Goal: Task Accomplishment & Management: Manage account settings

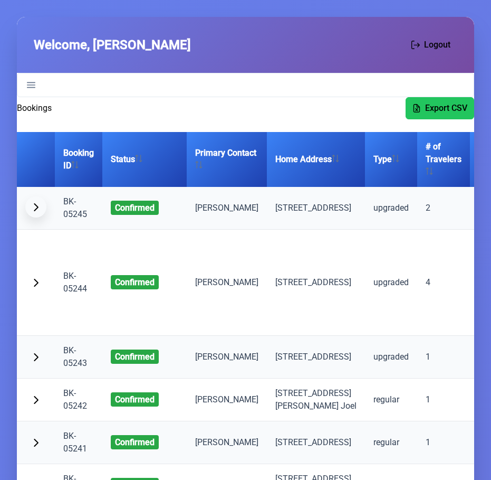
click at [32, 211] on span "button" at bounding box center [36, 207] width 8 height 8
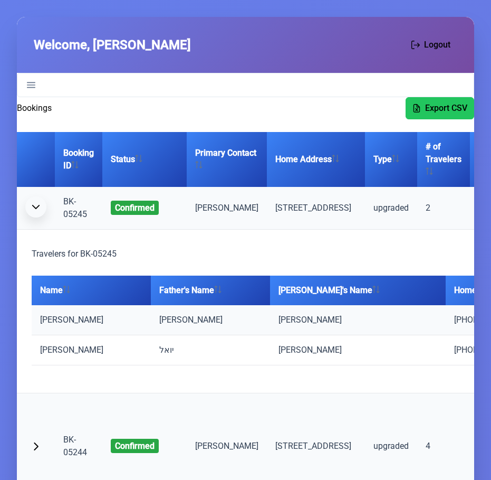
click at [32, 211] on span "button" at bounding box center [36, 207] width 8 height 8
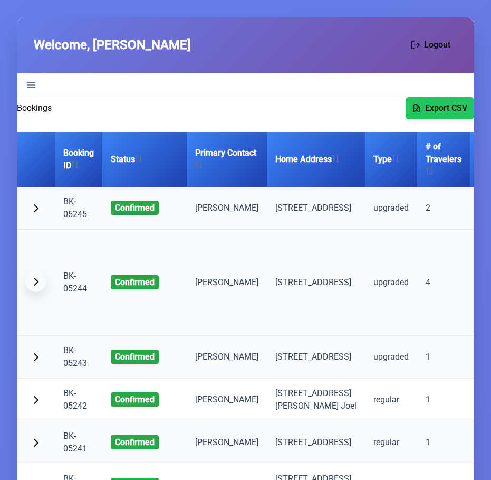
click at [32, 285] on span "button" at bounding box center [36, 281] width 8 height 8
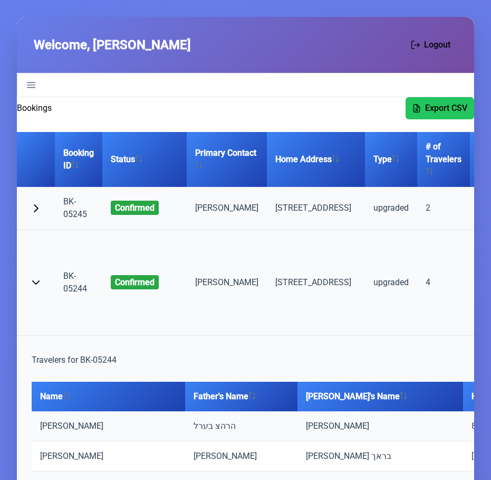
scroll to position [419, 0]
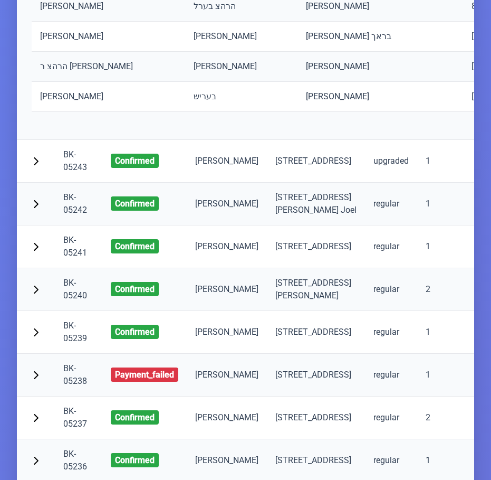
click at [28, 6] on div "Travelers for BK-05244 Export Travelers Name Father's Name [PERSON_NAME]'s Name…" at bounding box center [392, 28] width 734 height 206
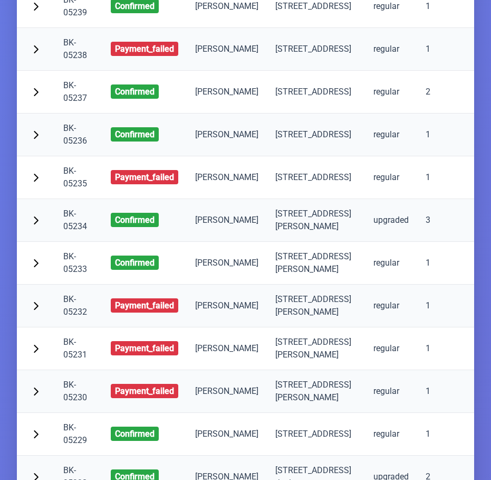
scroll to position [755, 0]
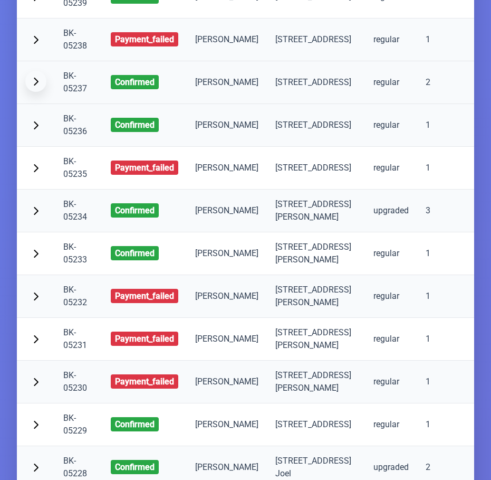
click at [28, 92] on button "button" at bounding box center [35, 81] width 21 height 21
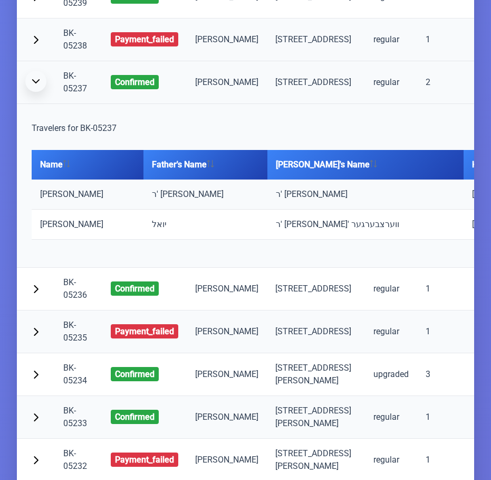
click at [28, 92] on button "button" at bounding box center [35, 81] width 21 height 21
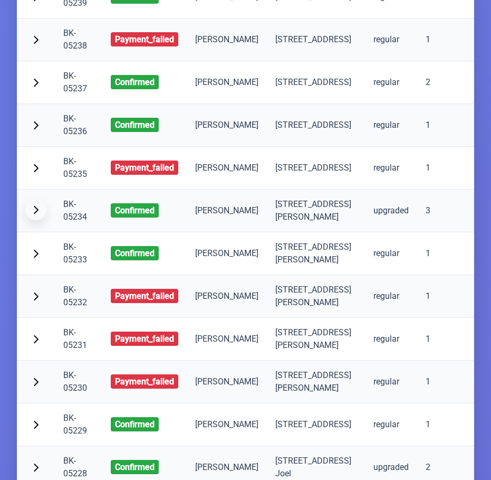
click at [33, 214] on span "button" at bounding box center [36, 209] width 8 height 8
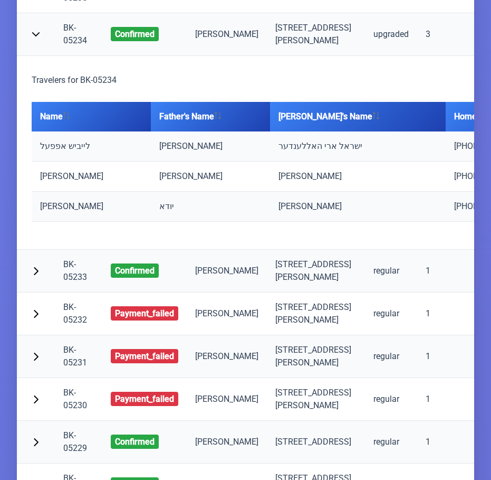
scroll to position [950, 0]
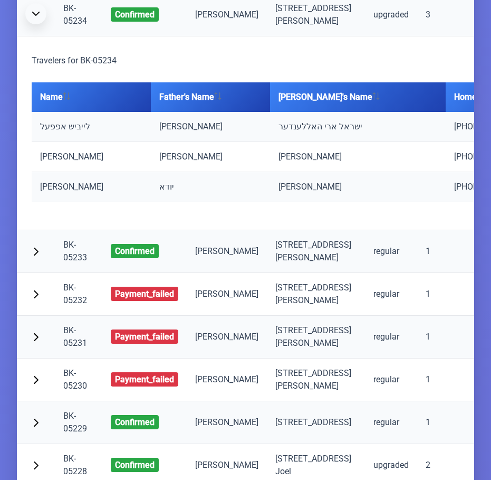
click at [32, 18] on span "button" at bounding box center [36, 13] width 8 height 8
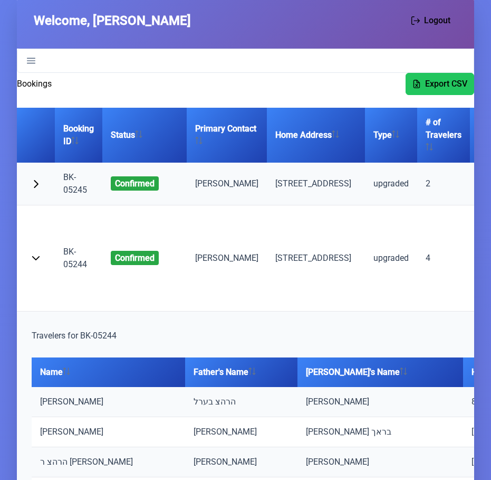
scroll to position [0, 0]
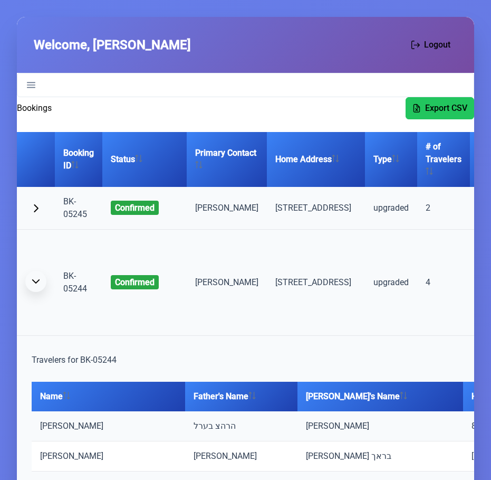
click at [27, 292] on button "button" at bounding box center [35, 281] width 21 height 21
